Goal: Task Accomplishment & Management: Complete application form

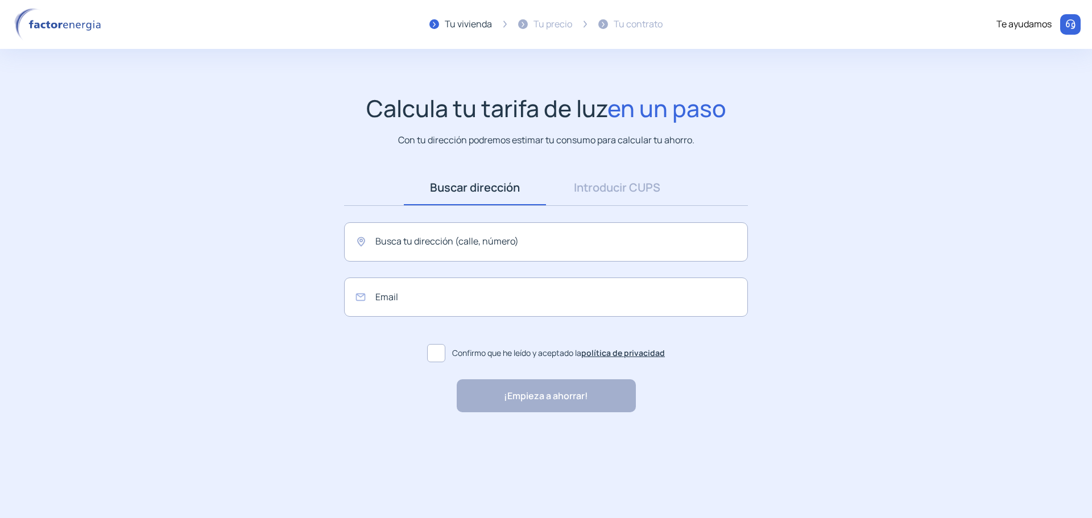
click at [866, 260] on app-search-direction-cups "Calcula tu tarifa de luz en un paso Con tu dirección podremos estimar tu consum…" at bounding box center [546, 253] width 1092 height 319
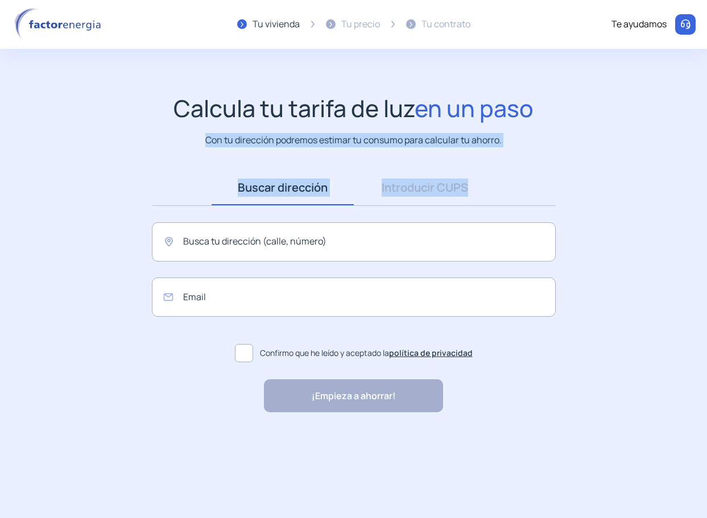
click at [662, 191] on app-search-direction-cups "Calcula tu tarifa de luz en un paso Con tu dirección podremos estimar tu consum…" at bounding box center [353, 253] width 707 height 319
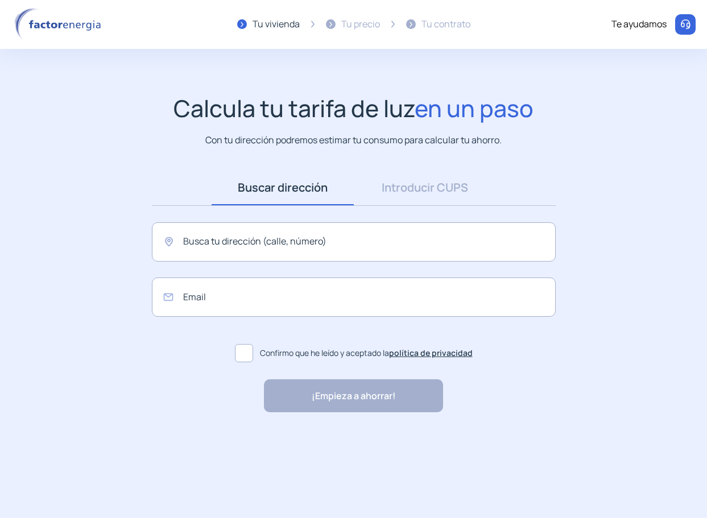
click at [517, 163] on app-search-direction-cups "Calcula tu tarifa de luz en un paso Con tu dirección podremos estimar tu consum…" at bounding box center [353, 253] width 707 height 319
click at [426, 242] on input "text" at bounding box center [354, 241] width 404 height 39
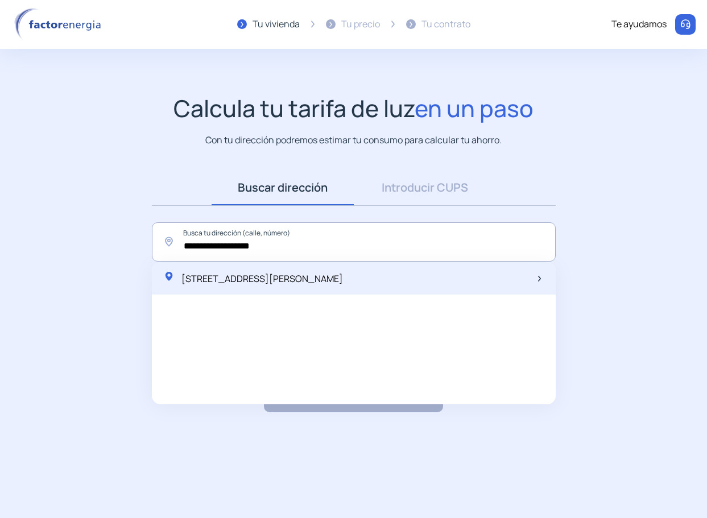
click at [394, 266] on div "Carrer d'Alfons IV, 9, Granollers, España" at bounding box center [354, 278] width 404 height 33
type input "**********"
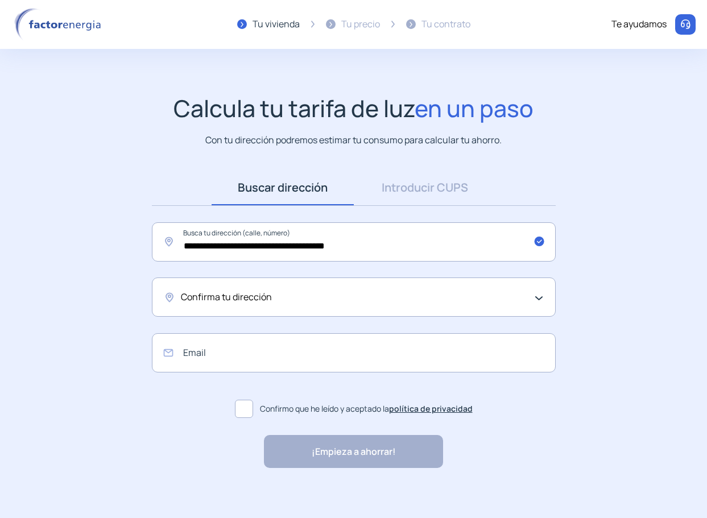
click at [386, 289] on div "Confirma tu dirección" at bounding box center [354, 297] width 404 height 39
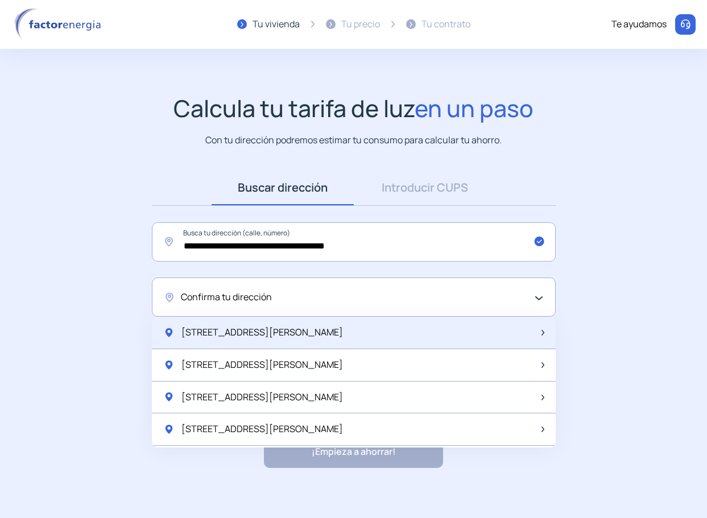
click at [324, 327] on div "Av Sant Esteve 9, 1" at bounding box center [354, 333] width 404 height 32
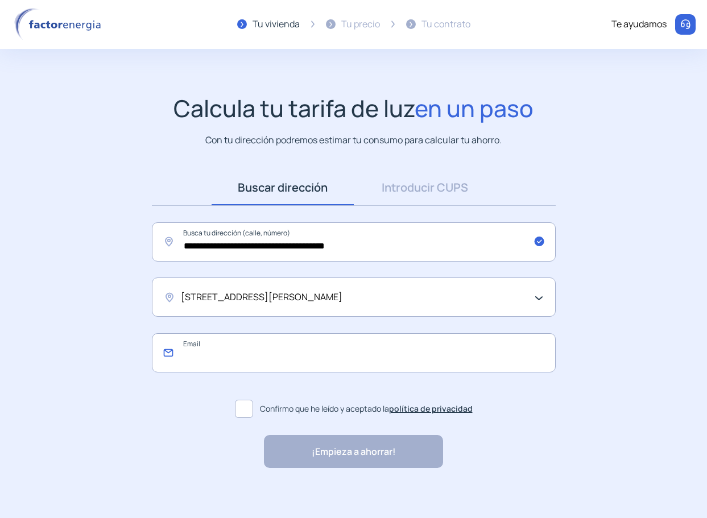
click at [348, 363] on input "email" at bounding box center [354, 352] width 404 height 39
type input "**********"
click at [251, 410] on span at bounding box center [244, 409] width 18 height 18
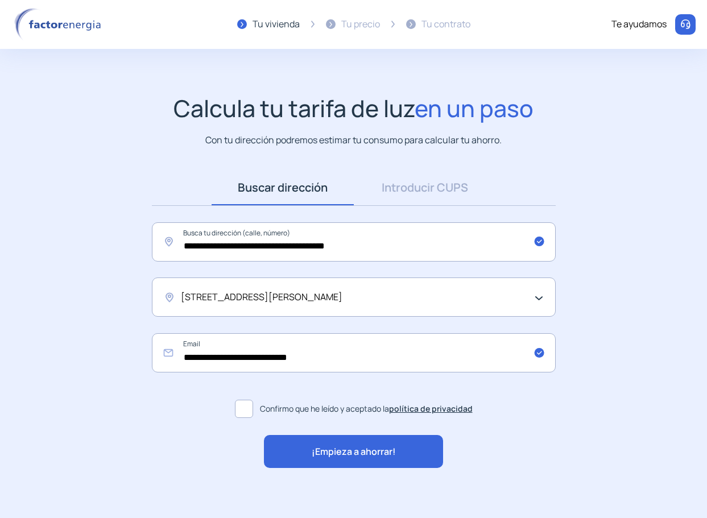
click at [332, 453] on span "¡Empieza a ahorrar!" at bounding box center [354, 452] width 84 height 15
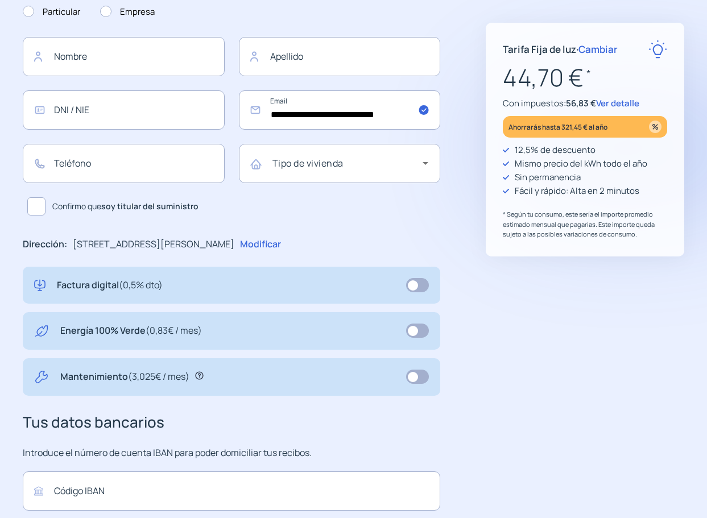
scroll to position [171, 0]
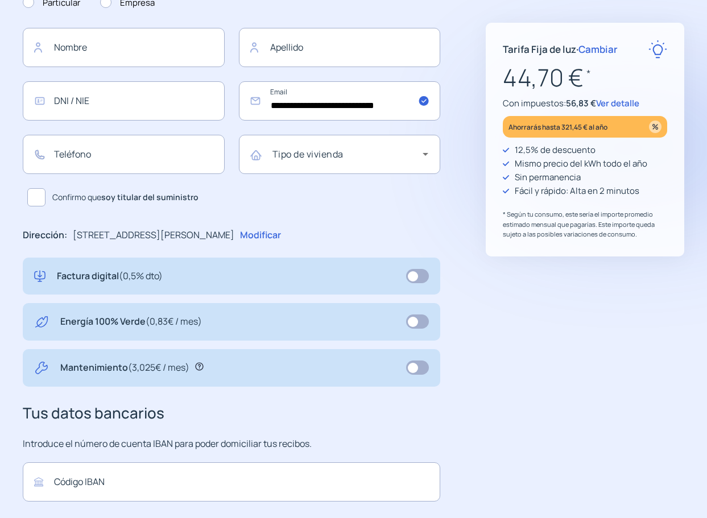
click at [515, 349] on div "Tarifa Fija de luz · Cambiar 44,70 € * Con impuestos: 56,83 € Ver detalle Ahorr…" at bounding box center [585, 274] width 199 height 712
